Goal: Task Accomplishment & Management: Complete application form

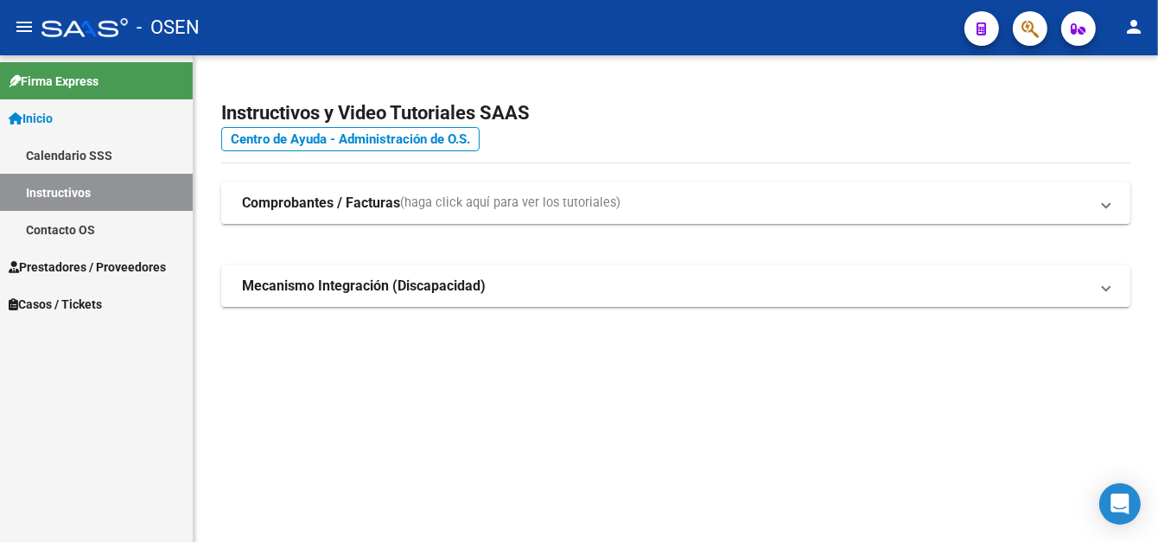
click at [105, 263] on span "Prestadores / Proveedores" at bounding box center [87, 267] width 157 height 19
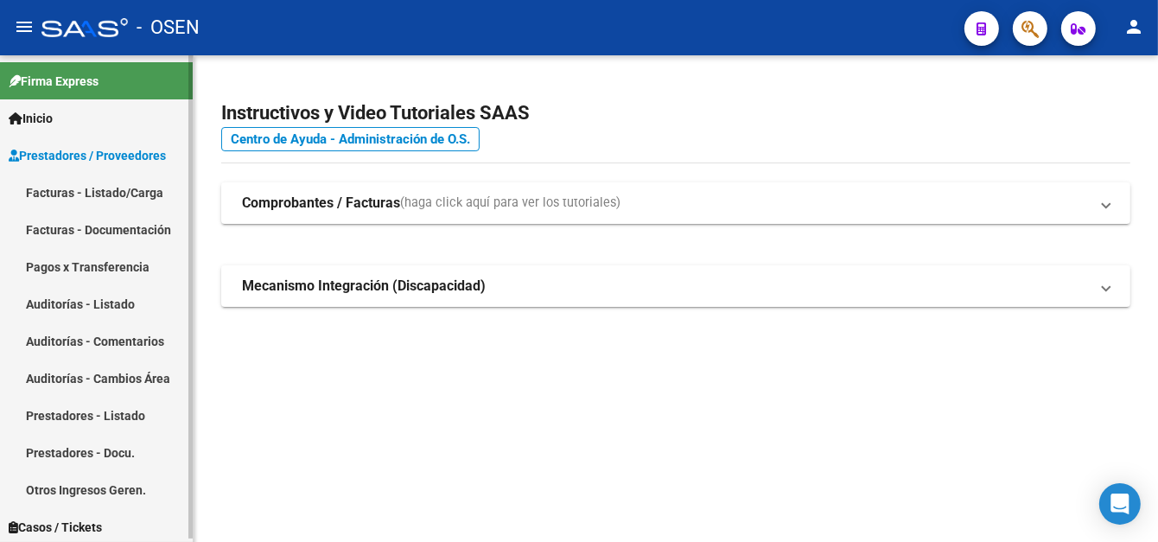
click at [125, 261] on link "Pagos x Transferencia" at bounding box center [96, 266] width 193 height 37
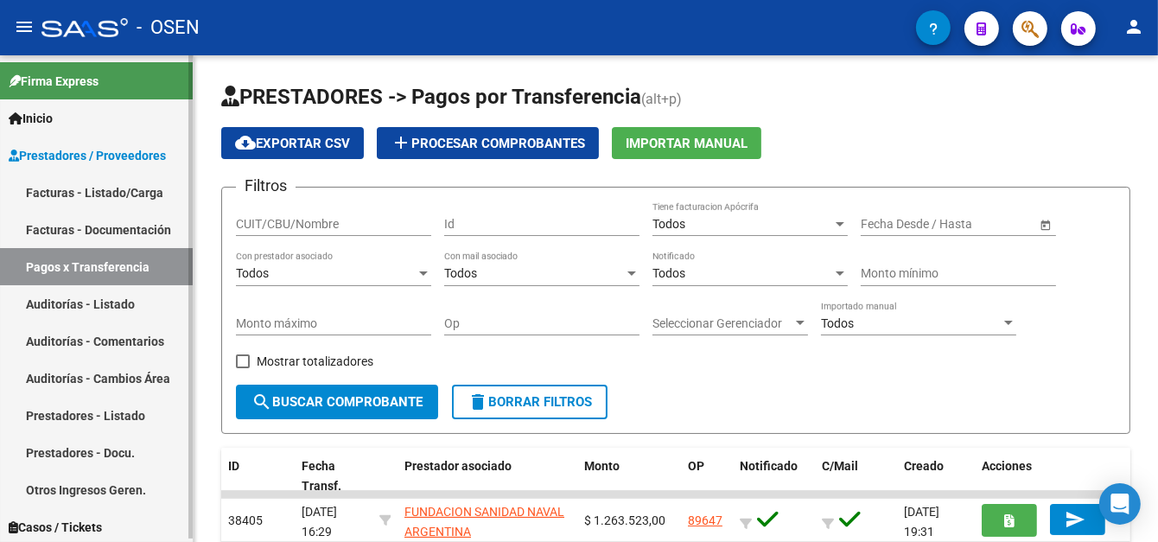
click at [130, 186] on link "Facturas - Listado/Carga" at bounding box center [96, 192] width 193 height 37
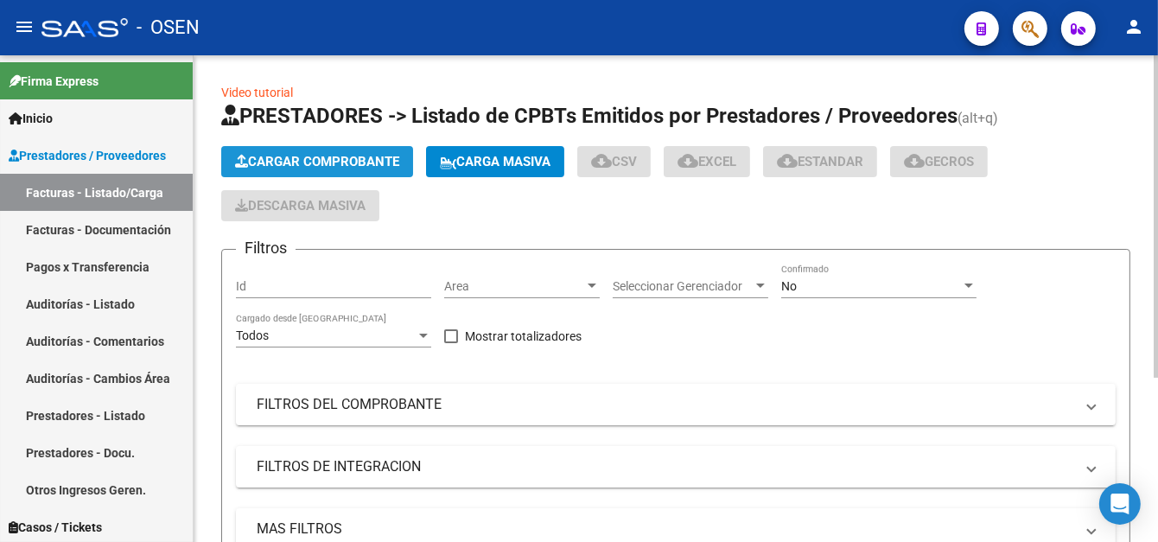
click at [268, 156] on span "Cargar Comprobante" at bounding box center [317, 162] width 164 height 16
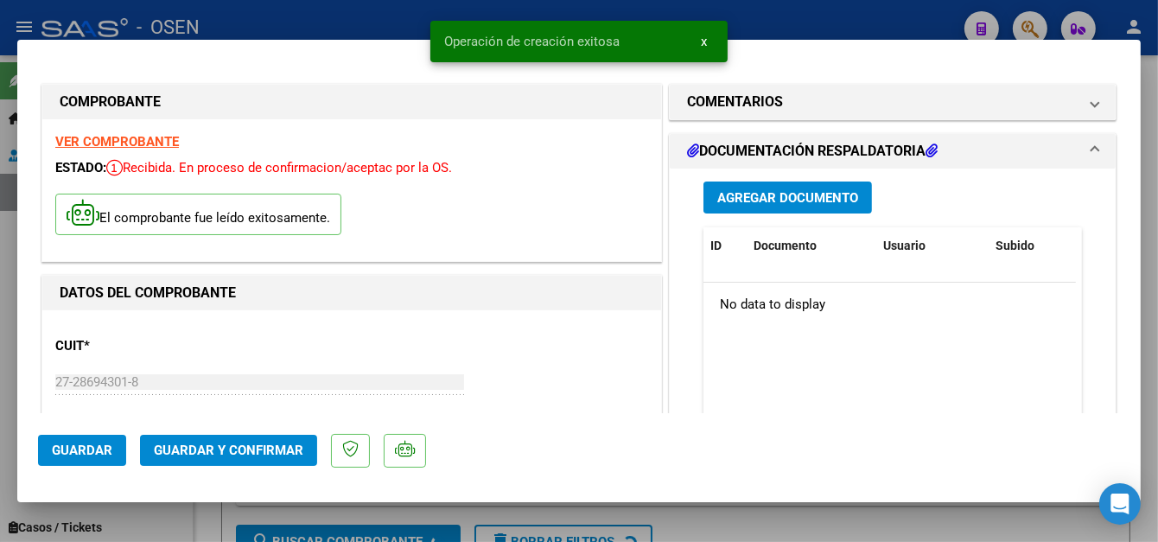
click at [99, 449] on span "Guardar" at bounding box center [82, 451] width 60 height 16
click at [322, 16] on div at bounding box center [579, 271] width 1158 height 542
type input "$ 0,00"
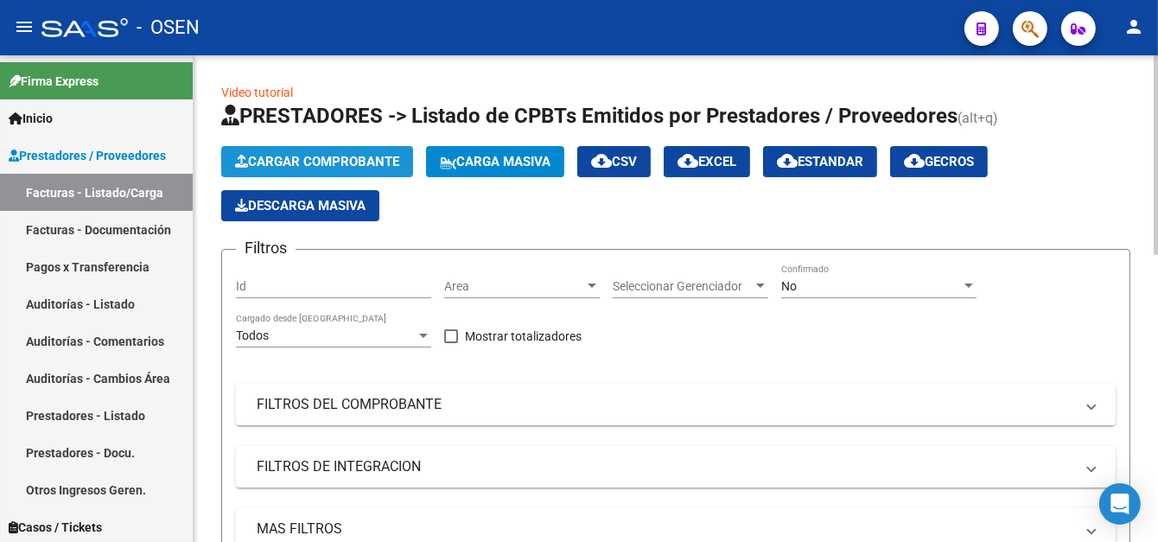
click at [340, 165] on span "Cargar Comprobante" at bounding box center [317, 162] width 164 height 16
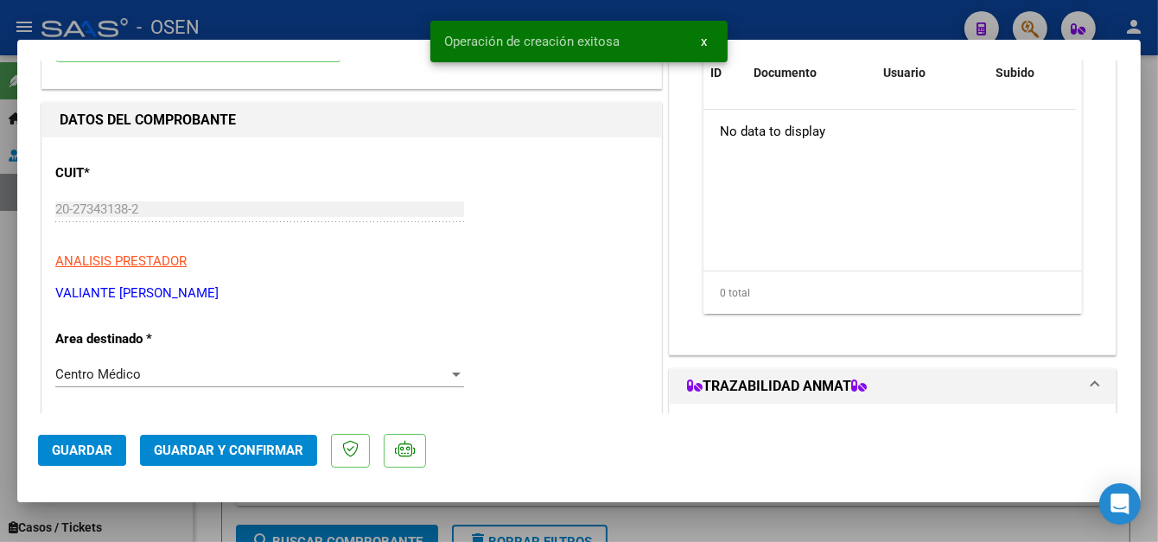
scroll to position [259, 0]
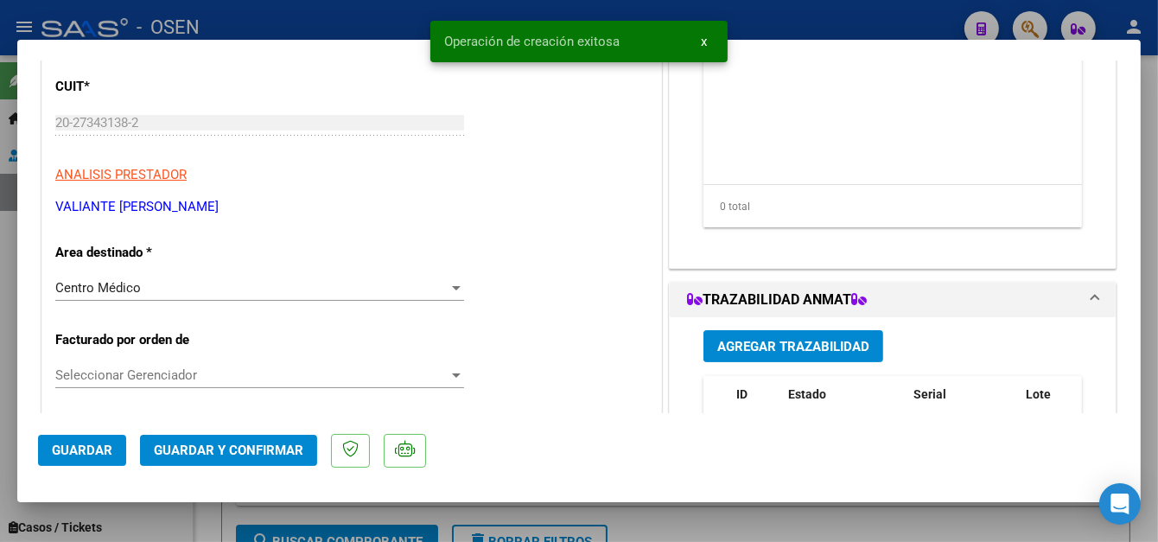
click at [63, 447] on span "Guardar" at bounding box center [82, 451] width 60 height 16
click at [374, 5] on div at bounding box center [579, 271] width 1158 height 542
type input "$ 0,00"
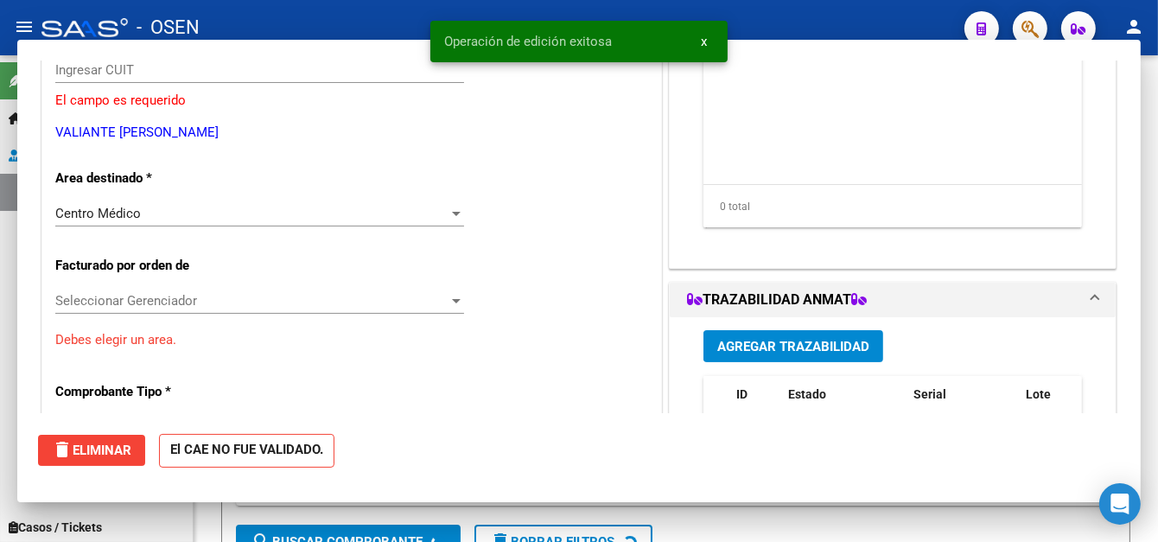
scroll to position [207, 0]
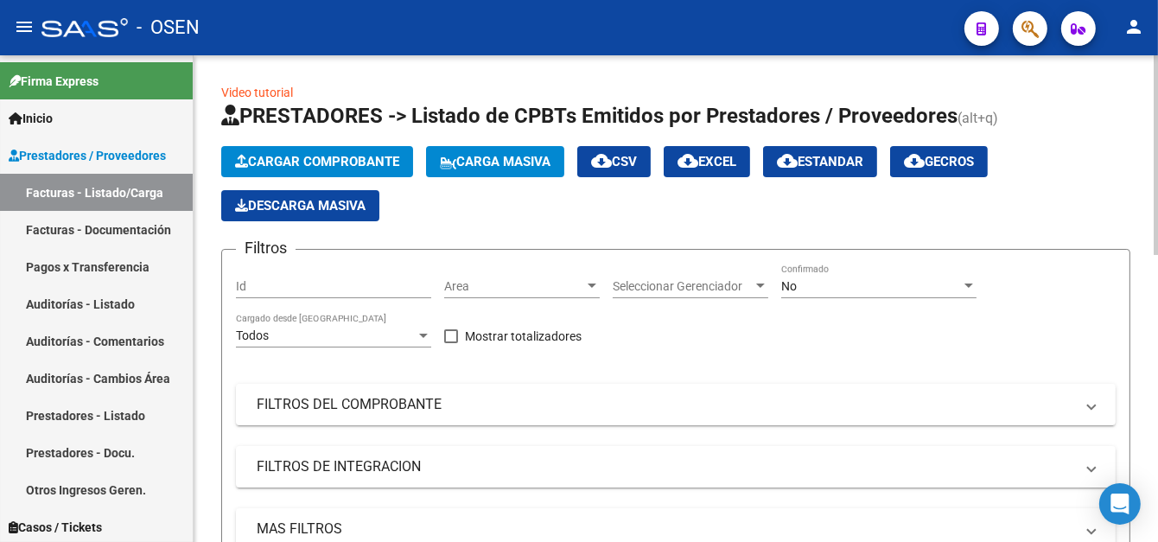
click at [309, 158] on span "Cargar Comprobante" at bounding box center [317, 162] width 164 height 16
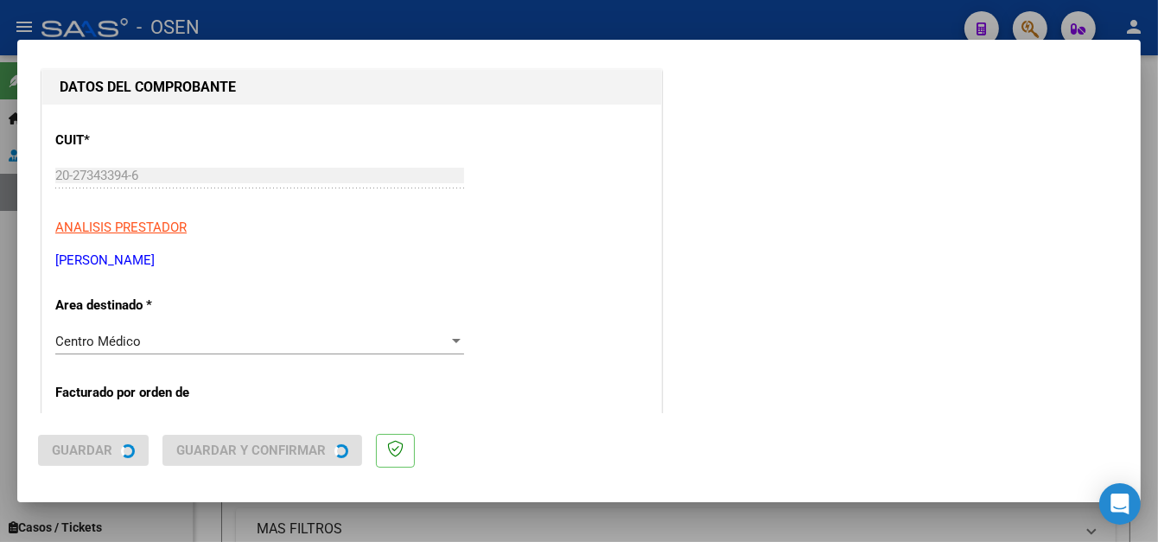
scroll to position [0, 0]
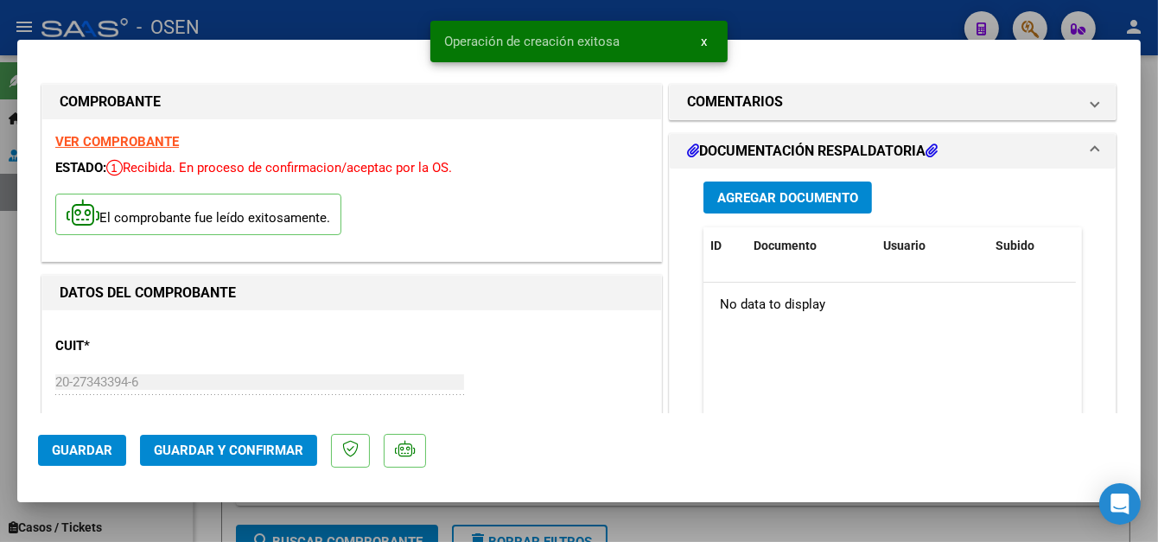
click at [353, 21] on div at bounding box center [579, 271] width 1158 height 542
type input "$ 0,00"
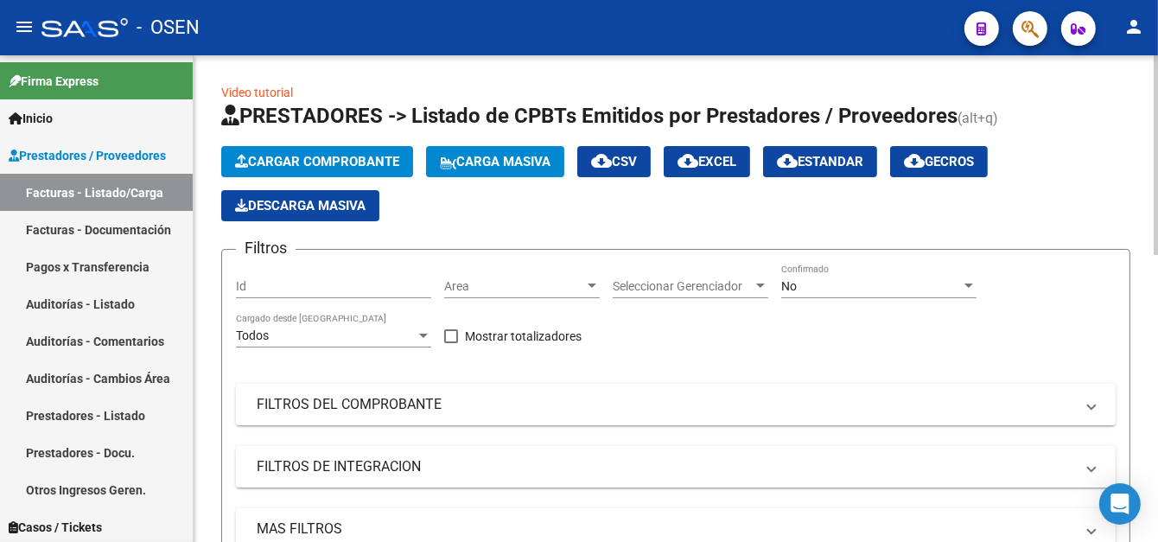
click at [322, 175] on button "Cargar Comprobante" at bounding box center [317, 161] width 192 height 31
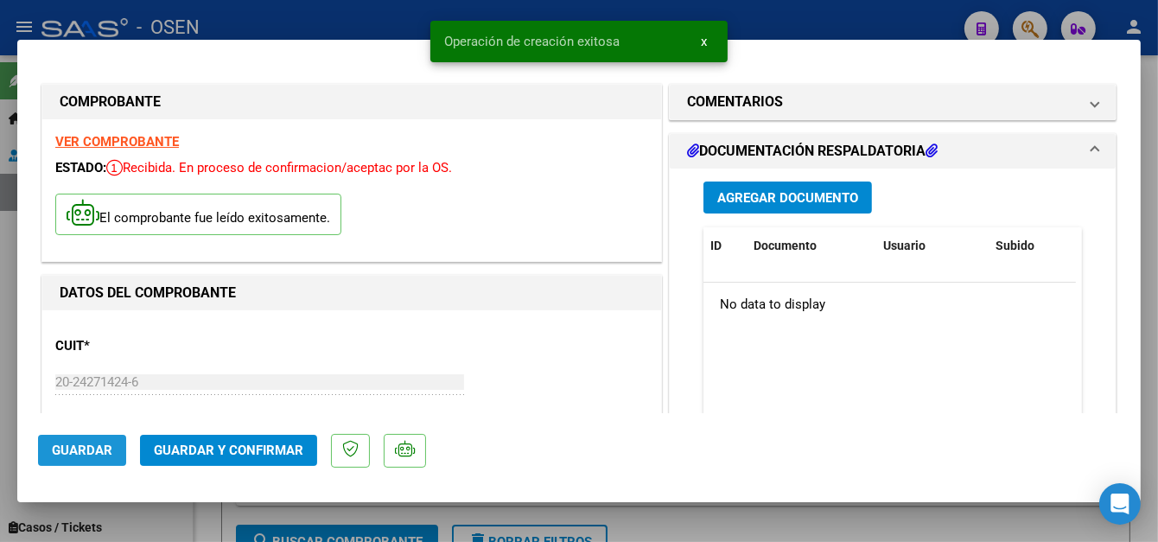
click at [101, 449] on span "Guardar" at bounding box center [82, 451] width 60 height 16
click at [383, 22] on div at bounding box center [579, 271] width 1158 height 542
type input "$ 0,00"
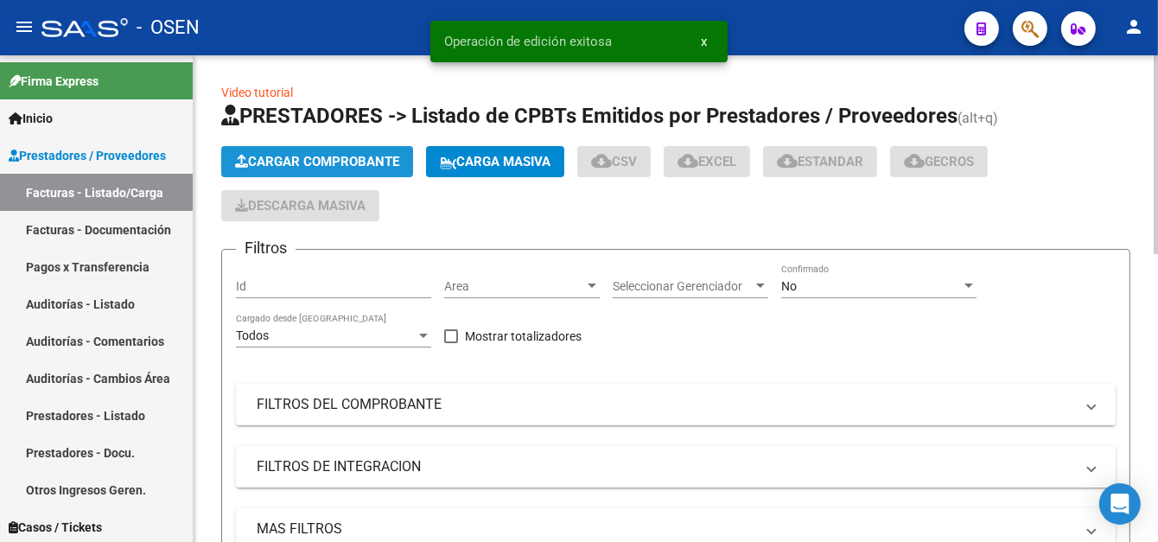
click at [326, 157] on span "Cargar Comprobante" at bounding box center [317, 162] width 164 height 16
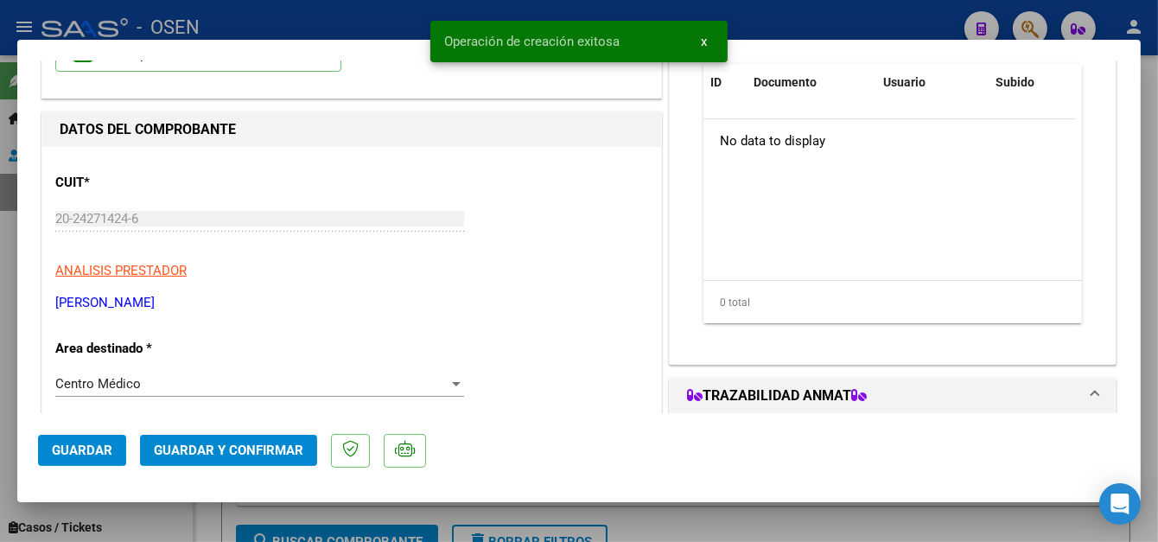
scroll to position [173, 0]
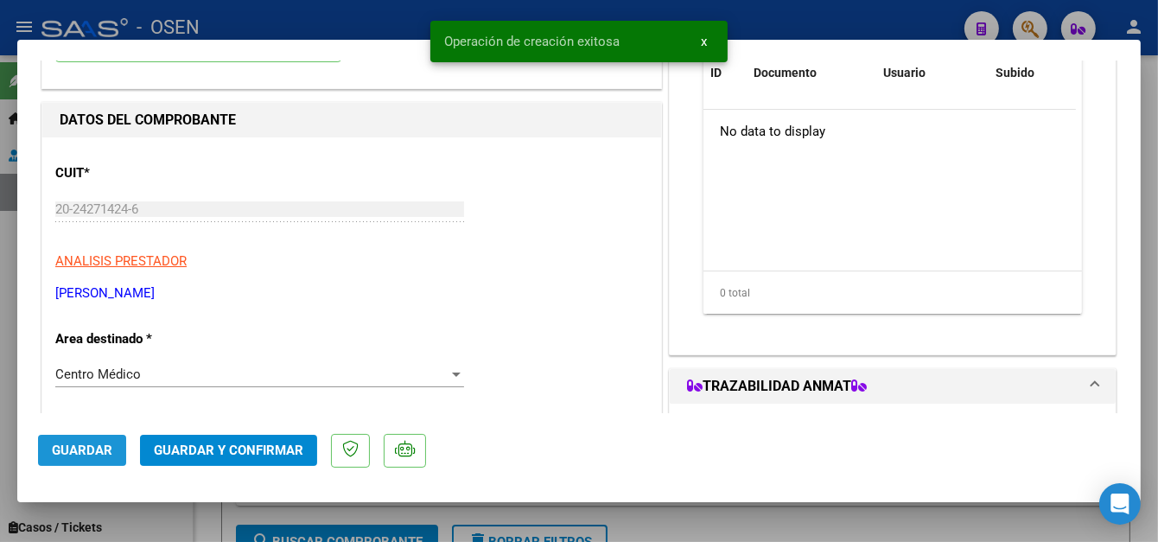
click at [81, 443] on span "Guardar" at bounding box center [82, 451] width 60 height 16
click at [379, 22] on div at bounding box center [579, 271] width 1158 height 542
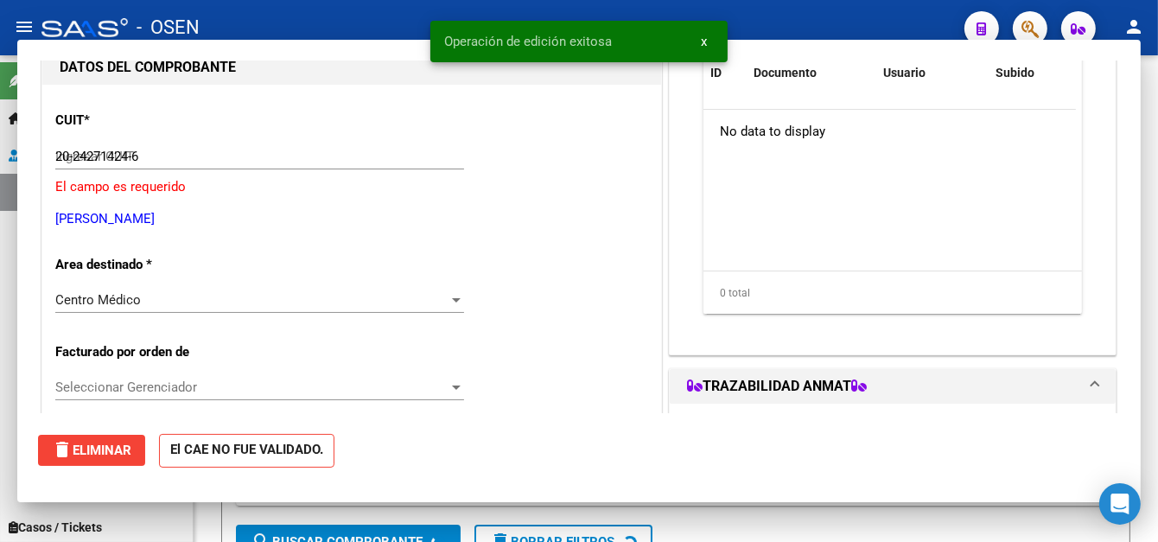
type input "$ 0,00"
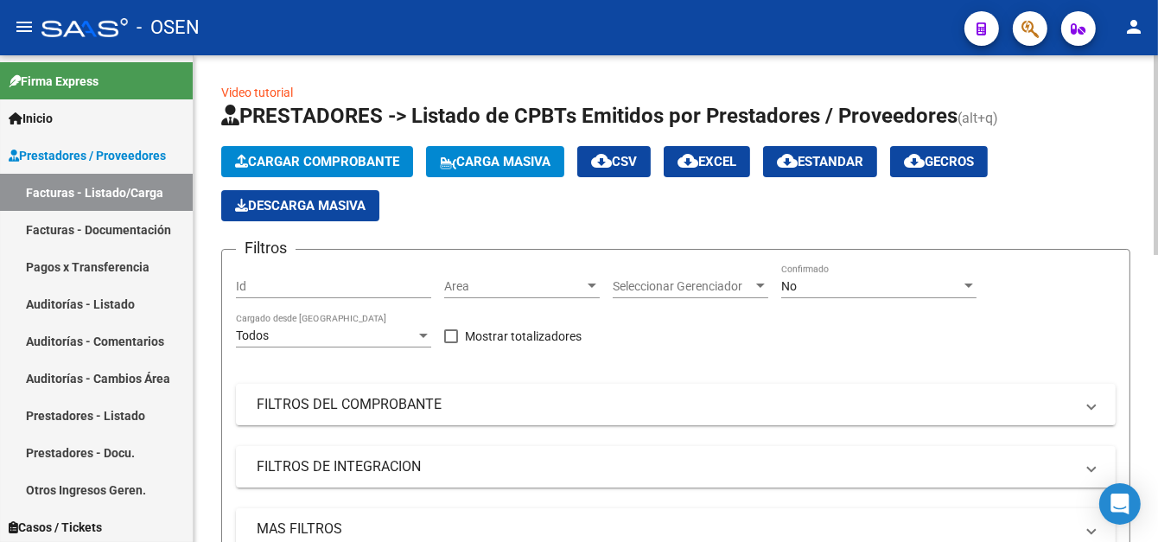
click at [315, 166] on span "Cargar Comprobante" at bounding box center [317, 162] width 164 height 16
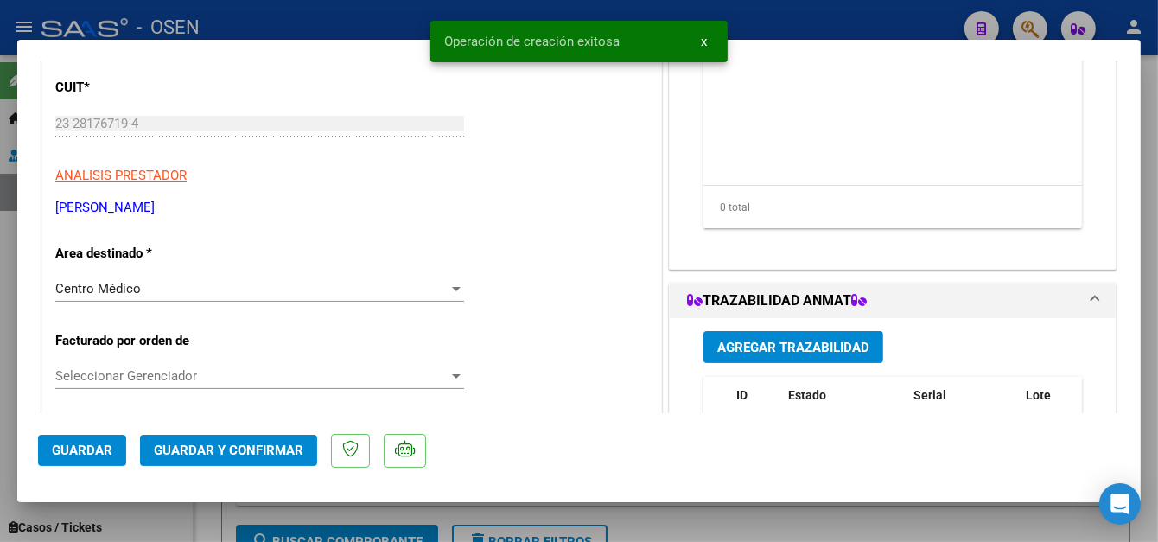
scroll to position [259, 0]
click at [108, 430] on mat-dialog-actions "Guardar Guardar y Confirmar" at bounding box center [579, 447] width 1082 height 68
click at [102, 452] on span "Guardar" at bounding box center [82, 451] width 60 height 16
click at [386, 16] on div at bounding box center [579, 271] width 1158 height 542
type input "$ 0,00"
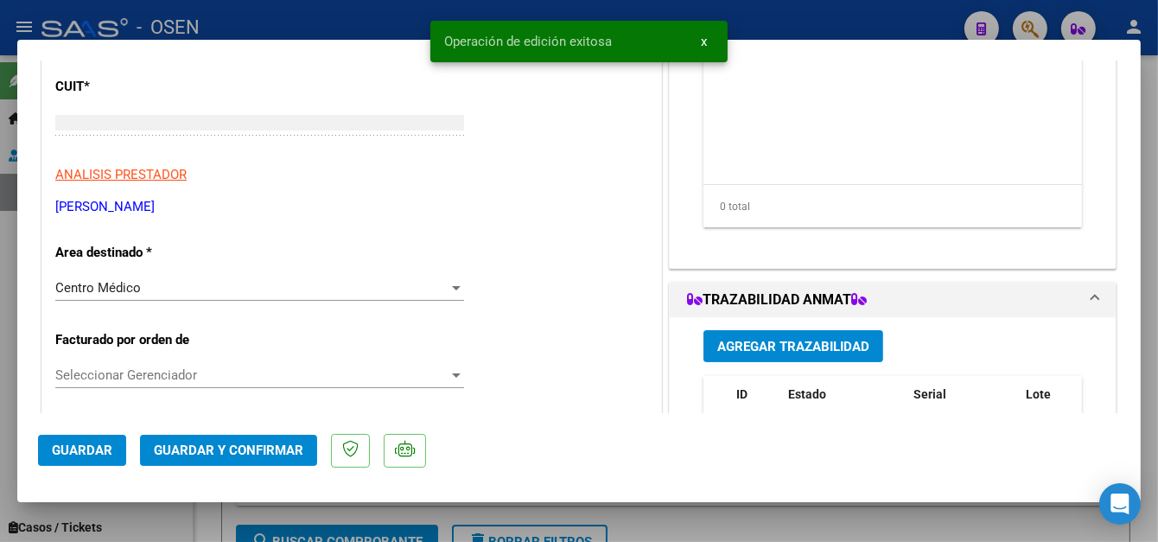
scroll to position [207, 0]
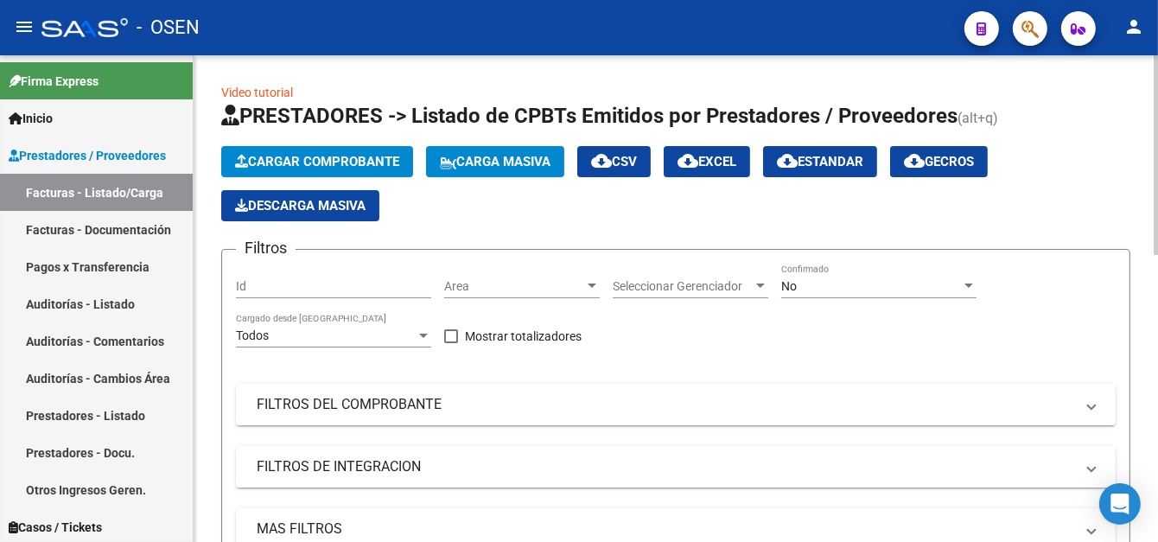
click at [349, 169] on button "Cargar Comprobante" at bounding box center [317, 161] width 192 height 31
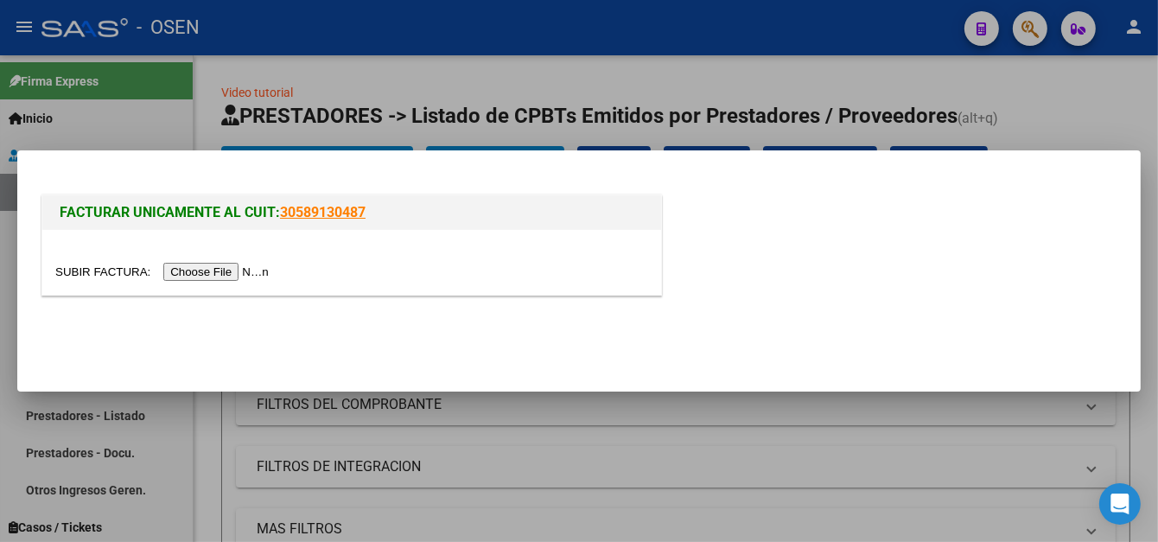
click at [576, 38] on div at bounding box center [579, 271] width 1158 height 542
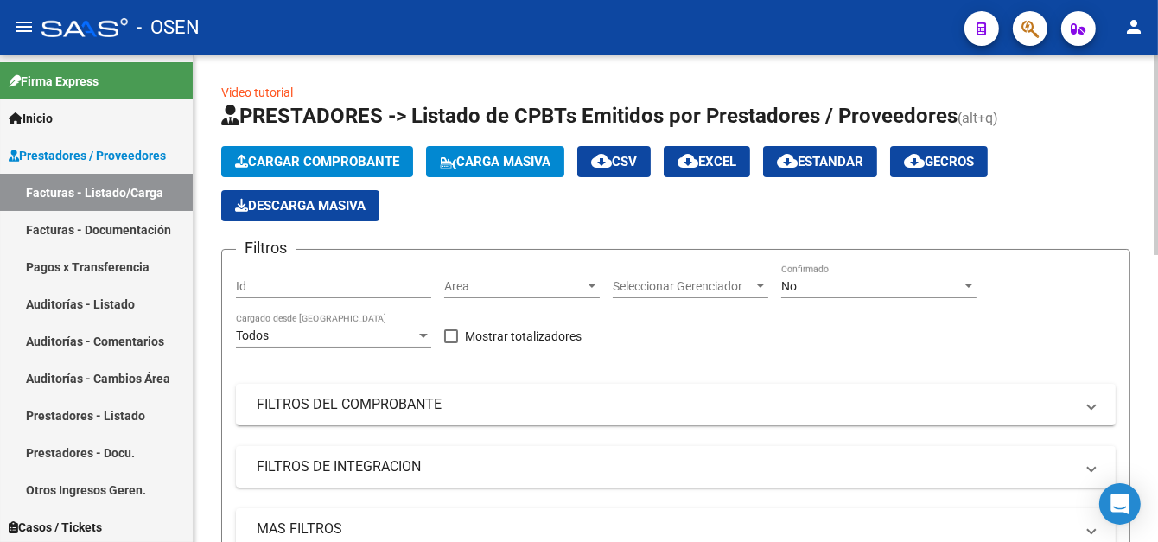
click at [294, 164] on span "Cargar Comprobante" at bounding box center [317, 162] width 164 height 16
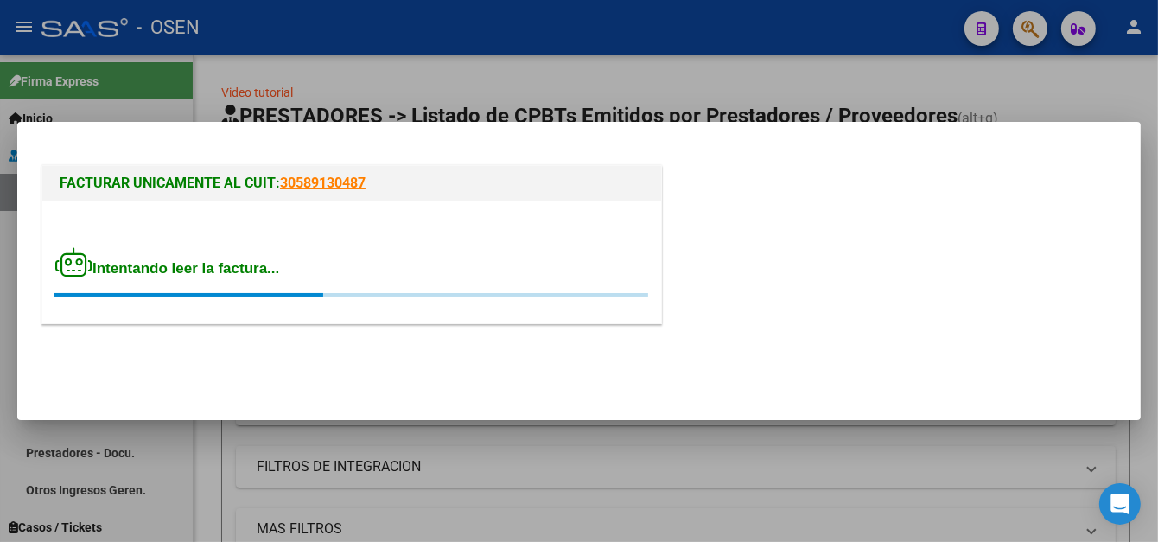
drag, startPoint x: 1025, startPoint y: 3, endPoint x: 228, endPoint y: 273, distance: 841.5
click at [228, 275] on div "Intentando leer la factura..." at bounding box center [351, 272] width 593 height 50
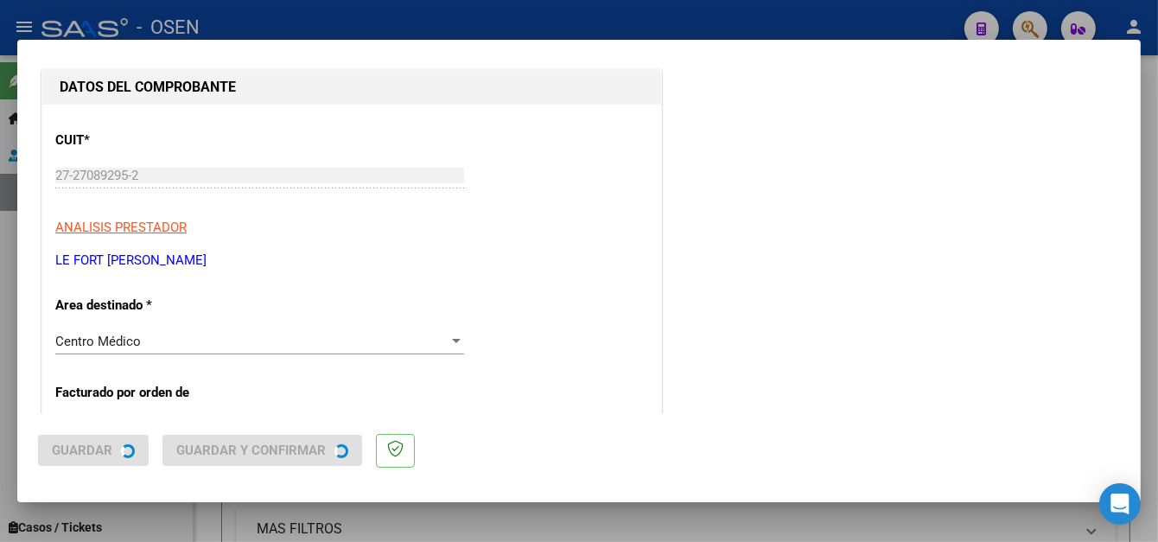
scroll to position [0, 0]
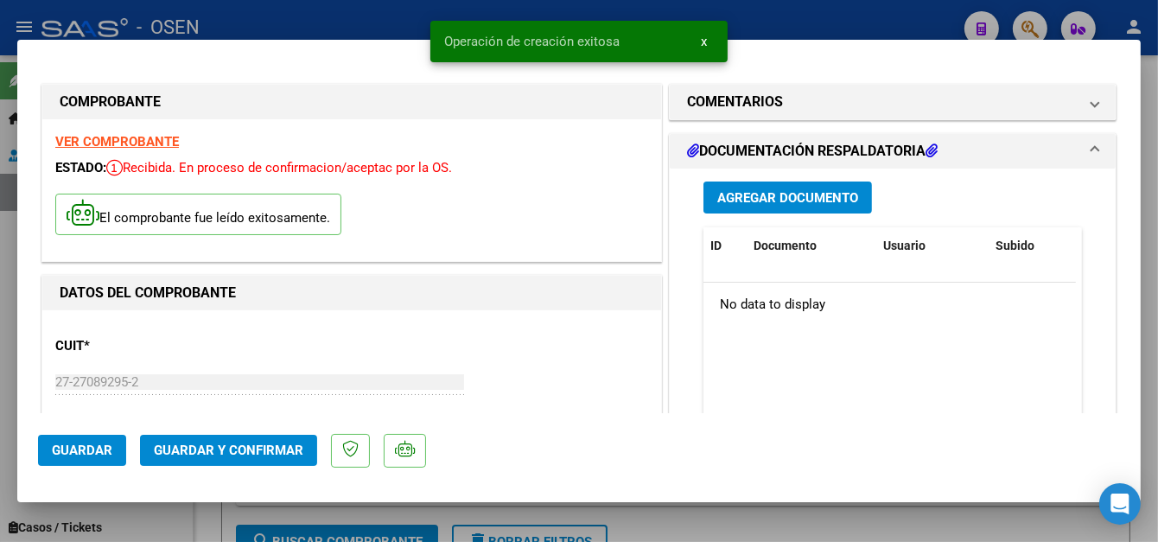
click at [269, 29] on div at bounding box center [579, 271] width 1158 height 542
type input "$ 0,00"
